Goal: Navigation & Orientation: Find specific page/section

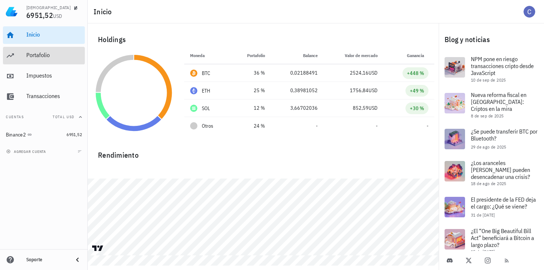
click at [38, 57] on div "Portafolio" at bounding box center [54, 55] width 56 height 7
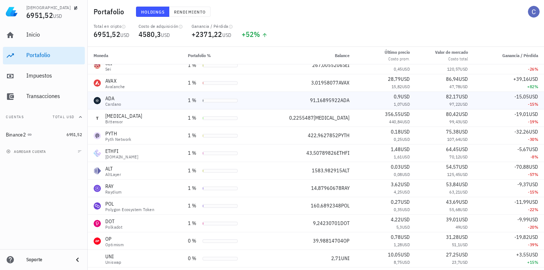
scroll to position [219, 0]
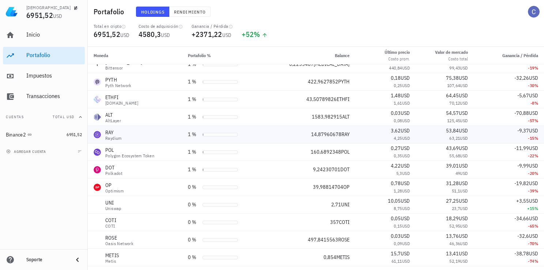
click at [107, 136] on div "Raydium" at bounding box center [113, 138] width 16 height 4
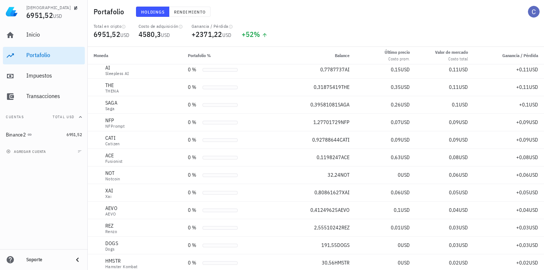
scroll to position [741, 0]
